Goal: Find specific page/section: Find specific page/section

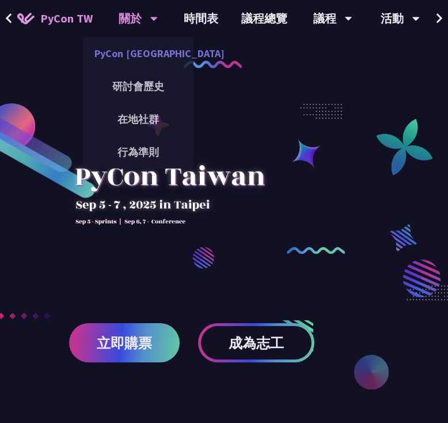
click at [134, 65] on link "PyCon [GEOGRAPHIC_DATA]" at bounding box center [138, 53] width 111 height 27
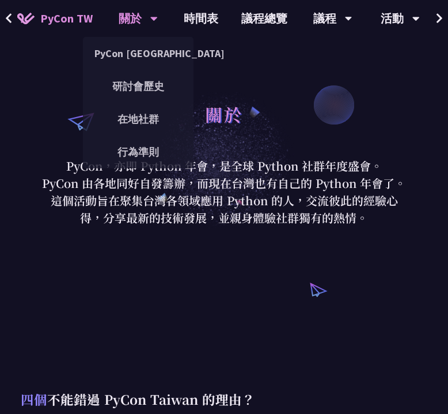
click at [138, 27] on div "關於" at bounding box center [138, 18] width 39 height 37
click at [126, 17] on div "關於" at bounding box center [138, 18] width 39 height 37
click at [141, 51] on link "PyCon [GEOGRAPHIC_DATA]" at bounding box center [138, 53] width 111 height 27
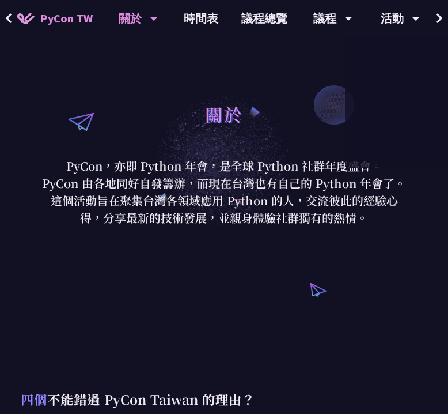
click at [439, 20] on icon at bounding box center [440, 18] width 6 height 10
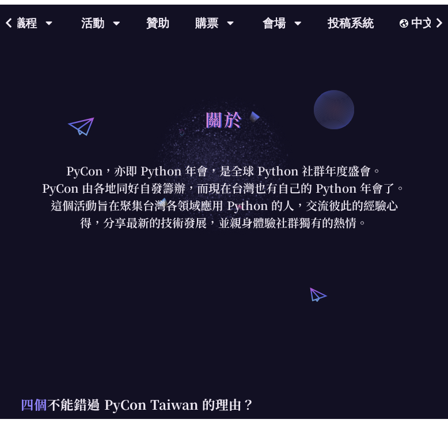
scroll to position [0, 315]
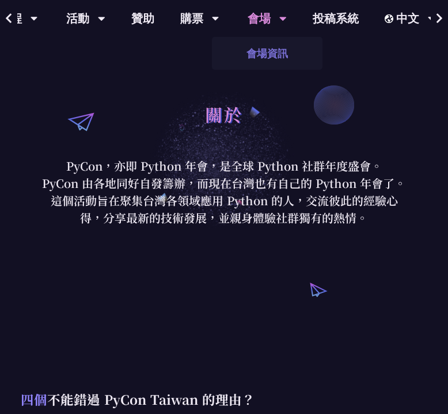
click at [265, 50] on link "會場資訊" at bounding box center [267, 53] width 111 height 27
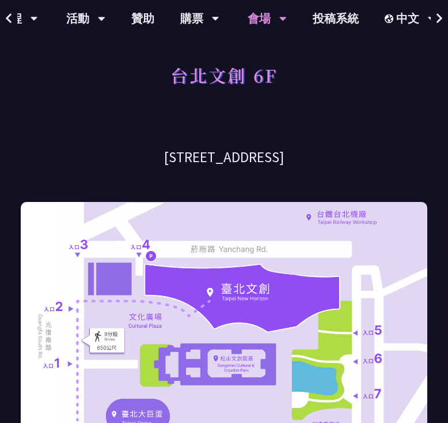
drag, startPoint x: 257, startPoint y: 156, endPoint x: 108, endPoint y: 156, distance: 149.3
click at [103, 156] on h3 "[STREET_ADDRESS]" at bounding box center [224, 157] width 407 height 20
